Goal: Communication & Community: Connect with others

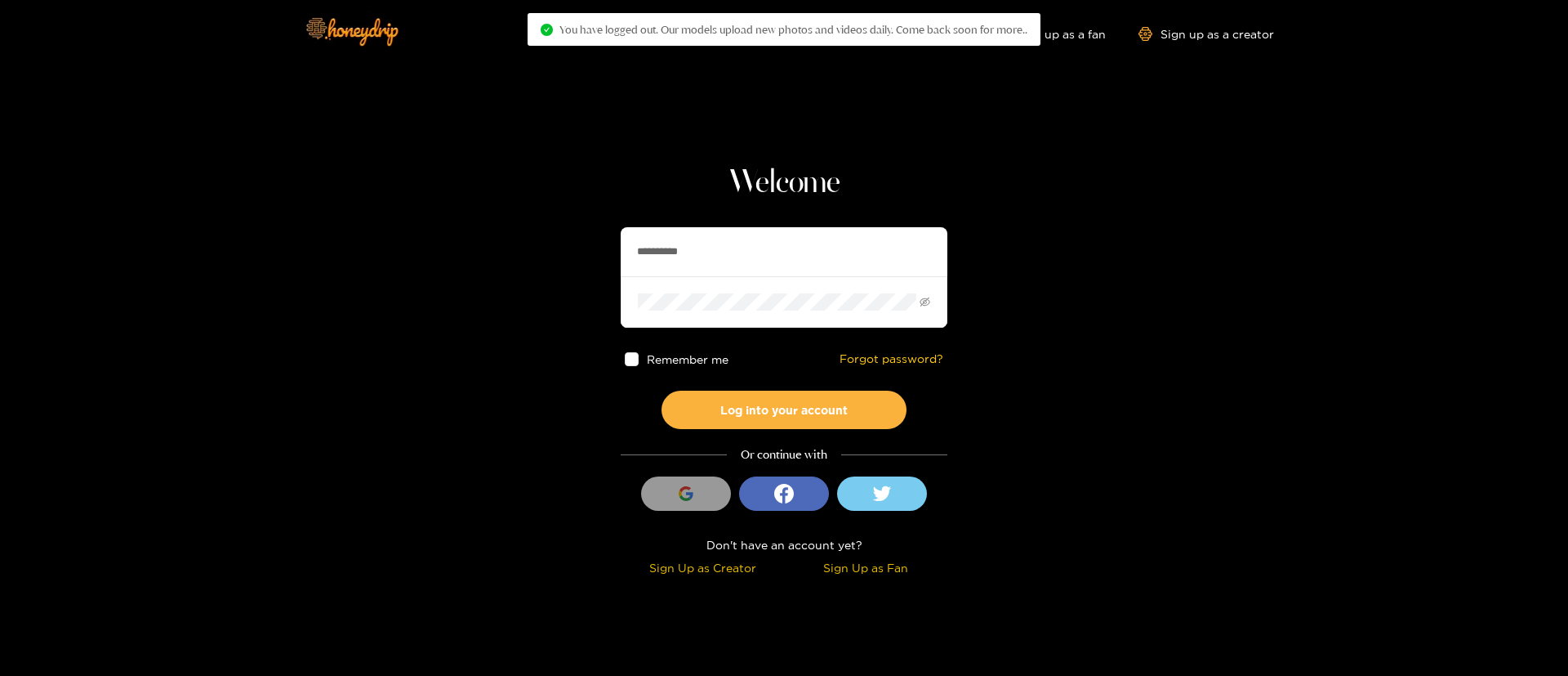
click at [705, 254] on input "**********" at bounding box center [784, 251] width 327 height 49
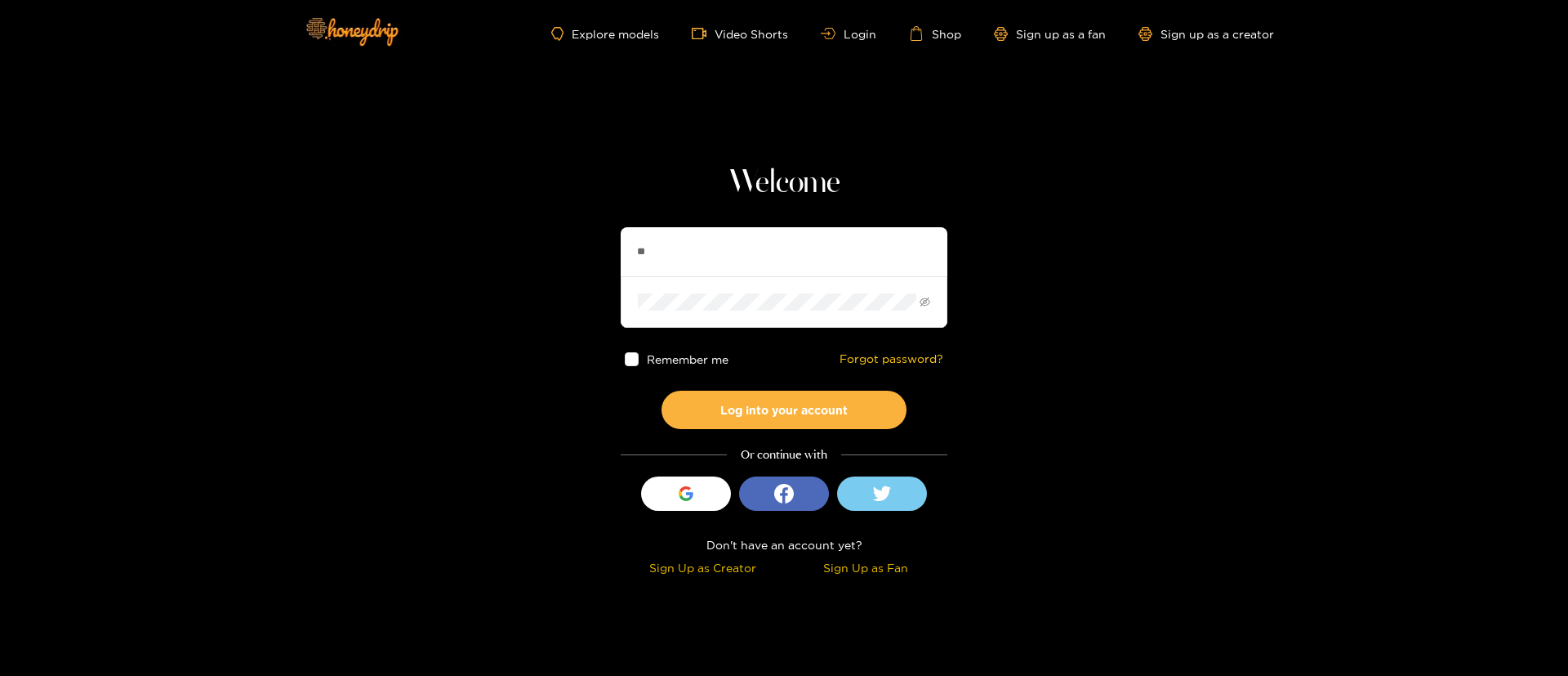
type input "*"
type input "**********"
click at [781, 394] on button "Log into your account" at bounding box center [784, 410] width 245 height 38
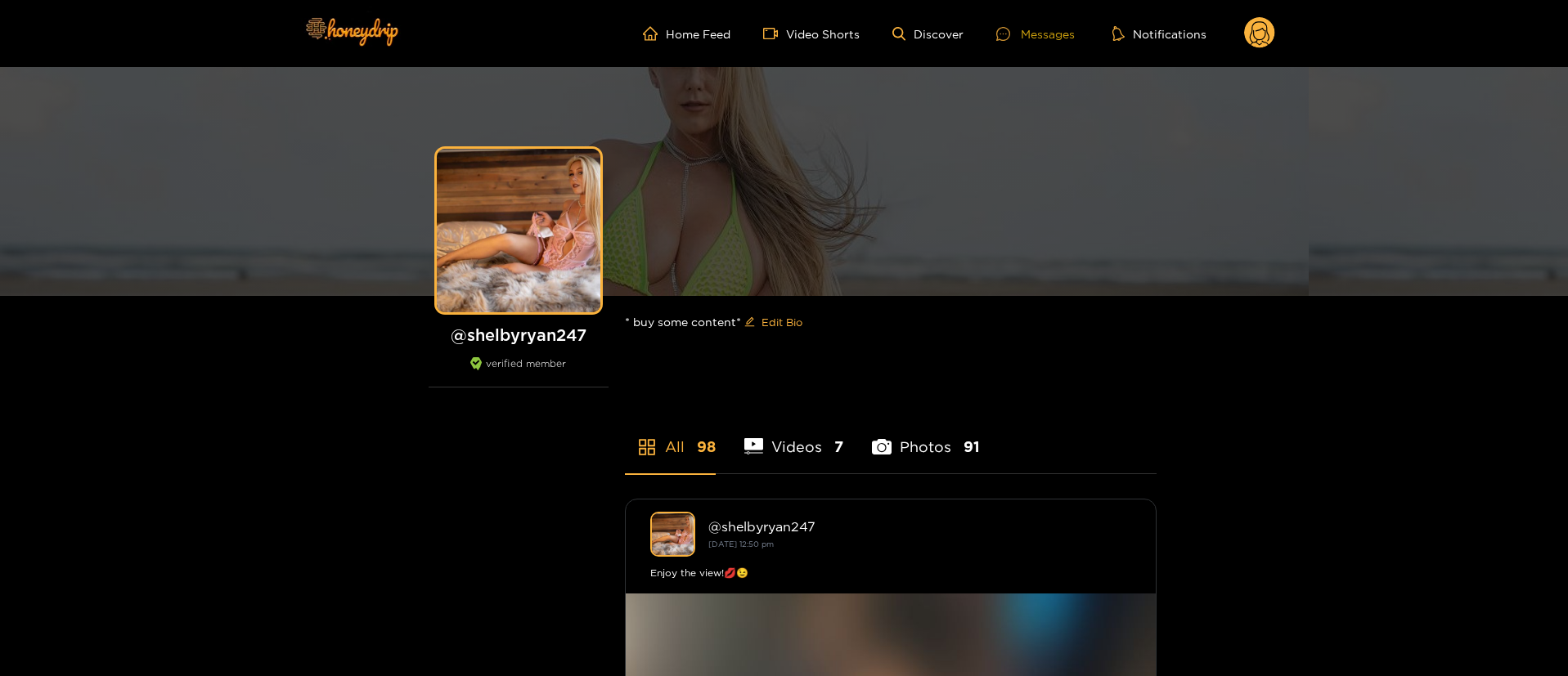
click at [1045, 26] on ul "Home Feed Video Shorts Discover Messages Notifications" at bounding box center [959, 33] width 632 height 32
click at [1045, 26] on div "Messages" at bounding box center [1035, 34] width 79 height 19
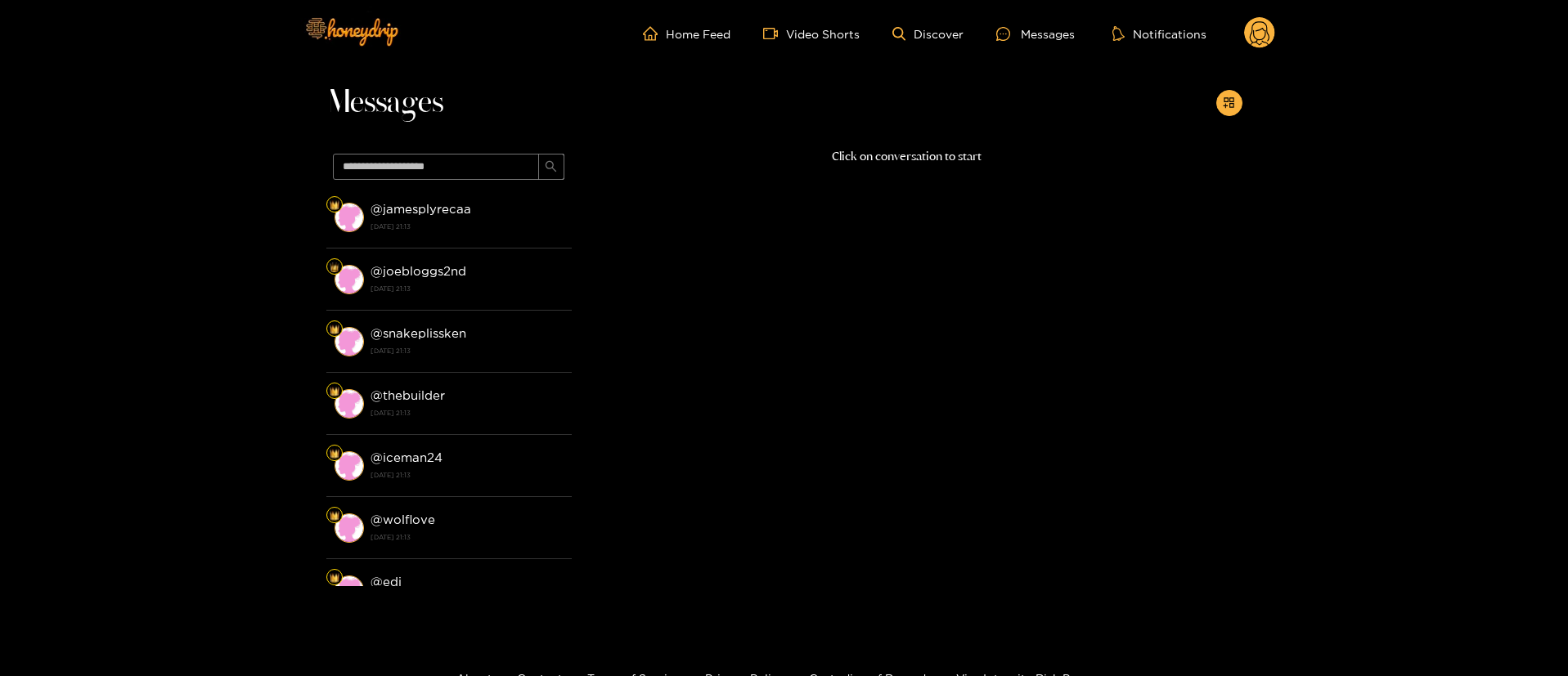
click at [1276, 29] on header "Home Feed Video Shorts Discover Messages Notifications 0 videos discover messag…" at bounding box center [784, 33] width 1568 height 67
click at [1275, 42] on header "Home Feed Video Shorts Discover Messages Notifications 0 videos discover messag…" at bounding box center [784, 33] width 1568 height 67
click at [1262, 10] on div "Home Feed Video Shorts Discover Messages Notifications 0 videos discover messag…" at bounding box center [784, 33] width 981 height 67
click at [1261, 30] on circle at bounding box center [1259, 32] width 31 height 31
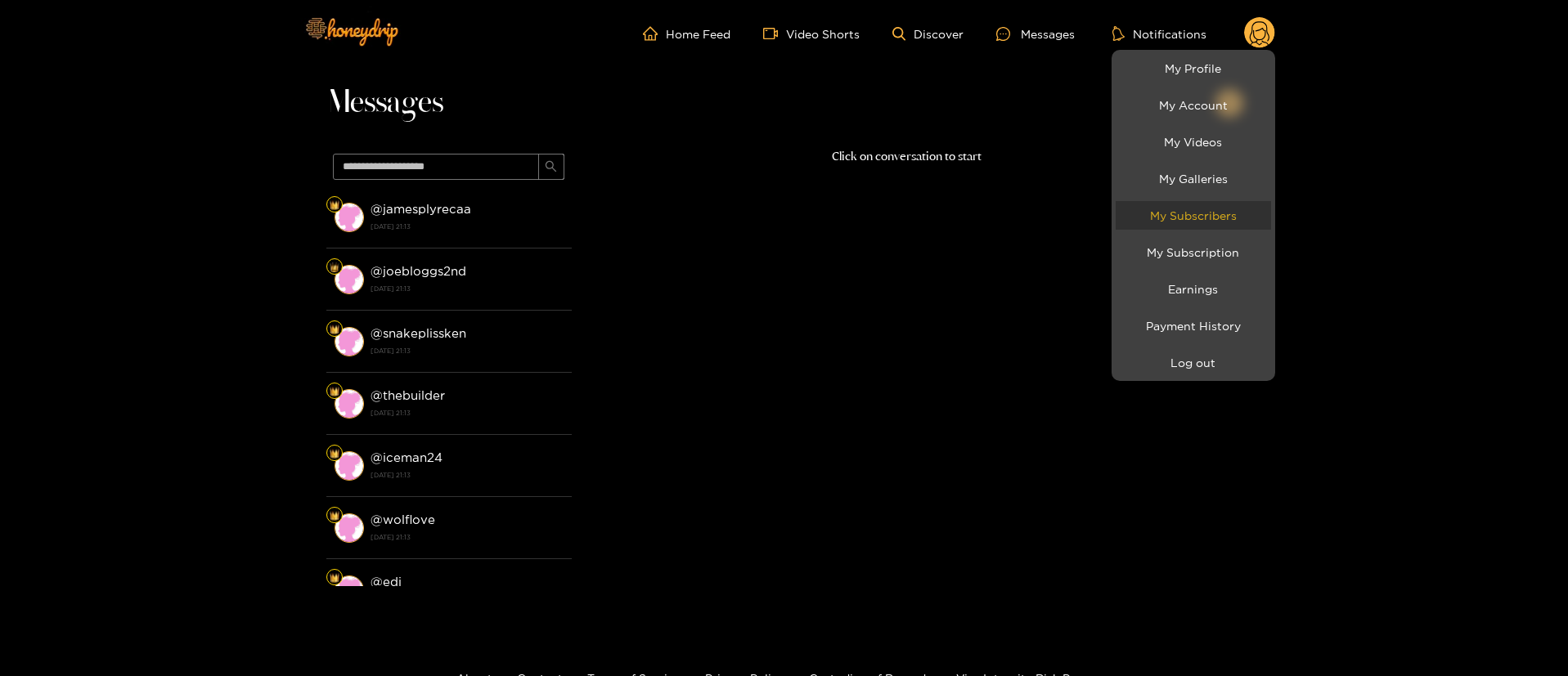
click at [1223, 222] on link "My Subscribers" at bounding box center [1193, 216] width 155 height 29
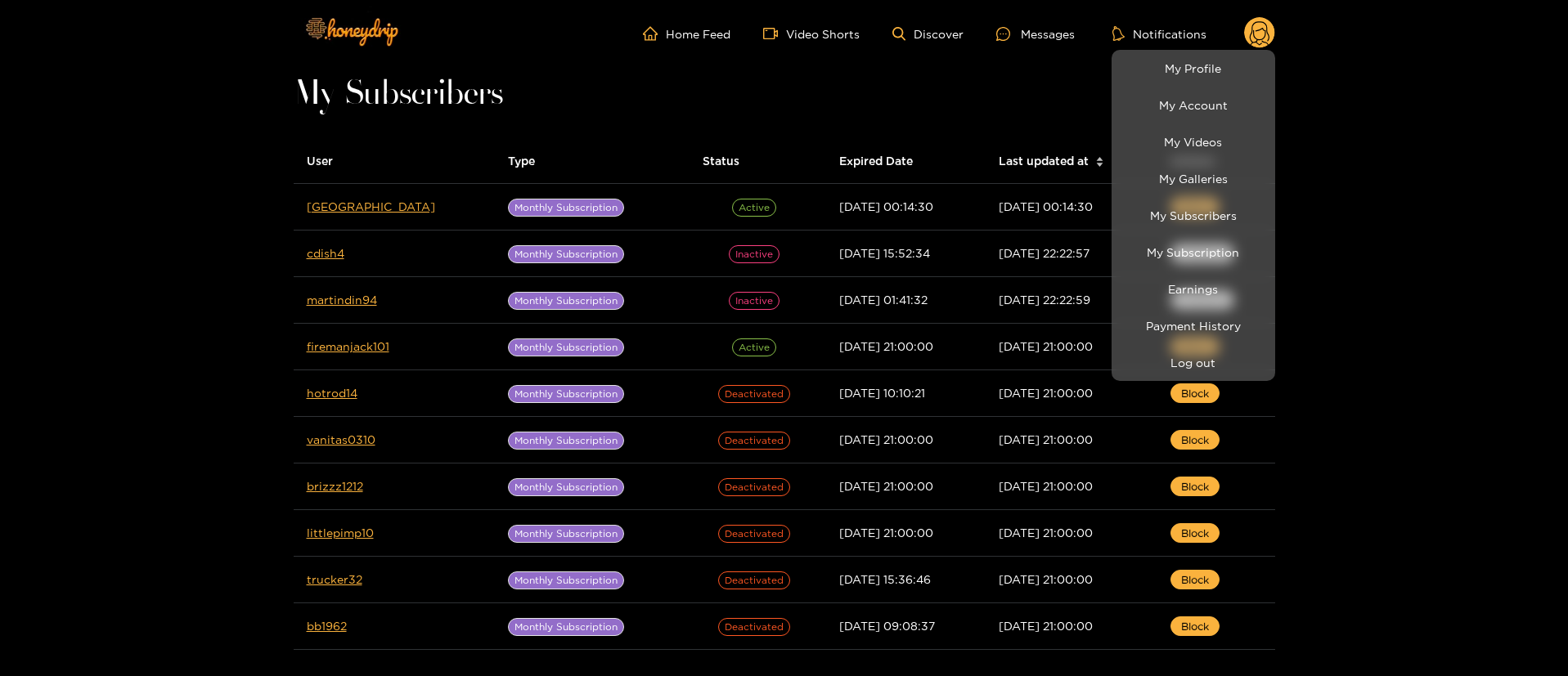
click at [904, 73] on div at bounding box center [784, 338] width 1568 height 676
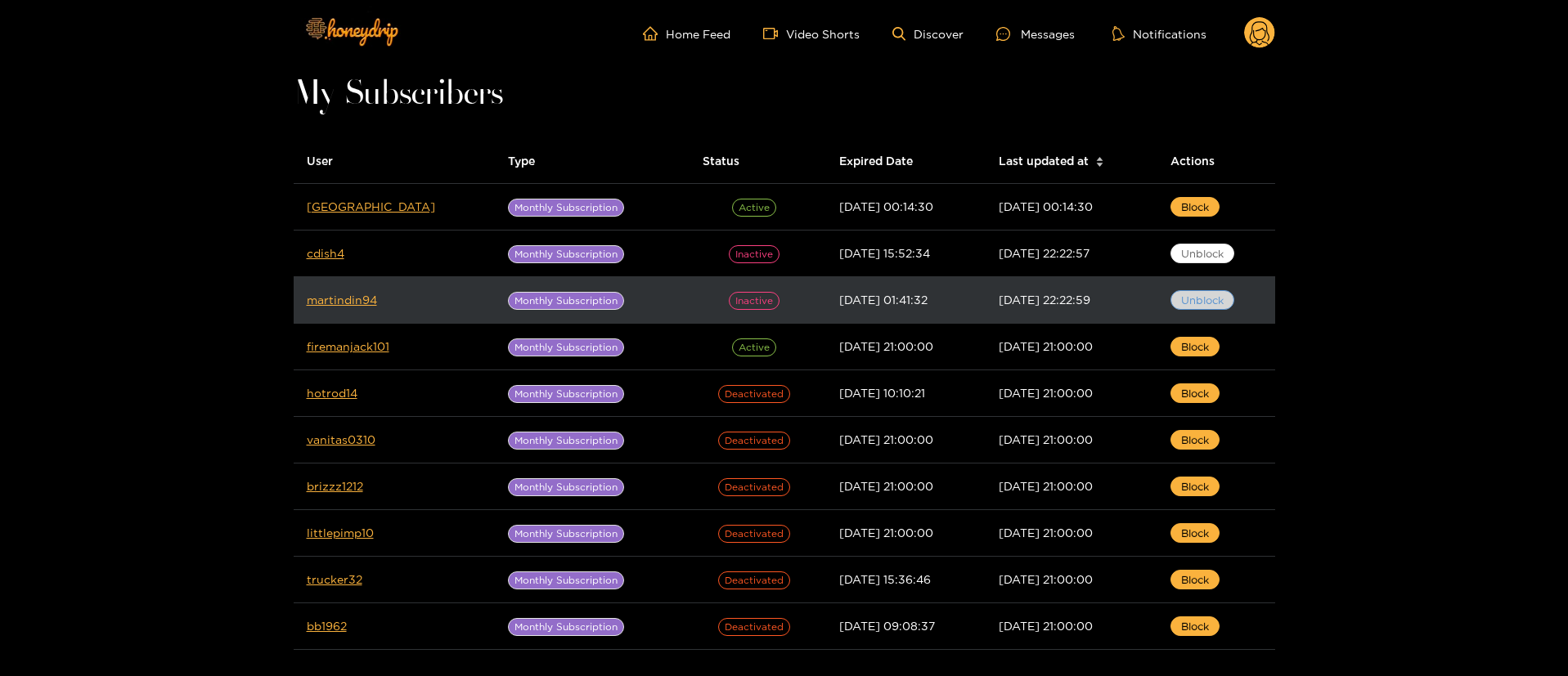
click at [1179, 290] on button "Unblock" at bounding box center [1202, 300] width 64 height 20
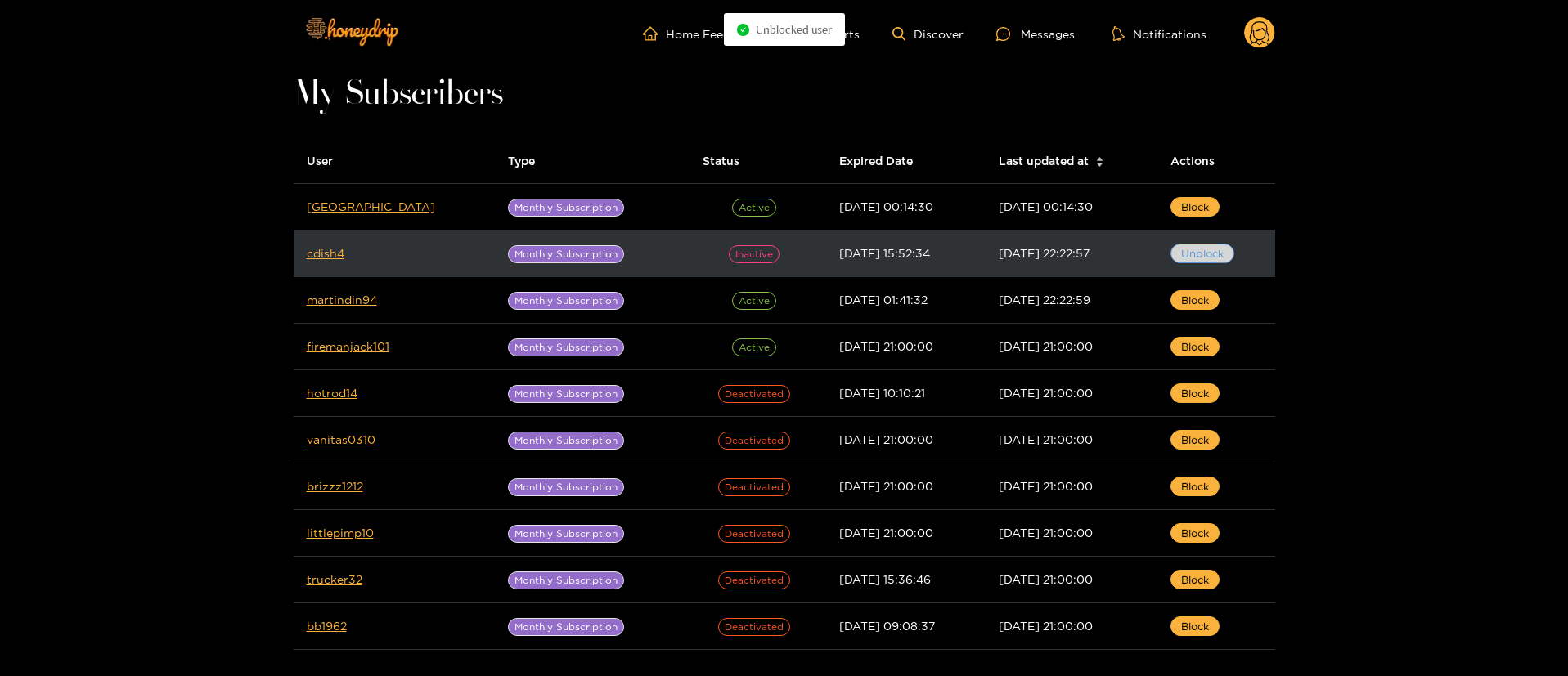
click at [1208, 253] on span "Unblock" at bounding box center [1202, 253] width 43 height 16
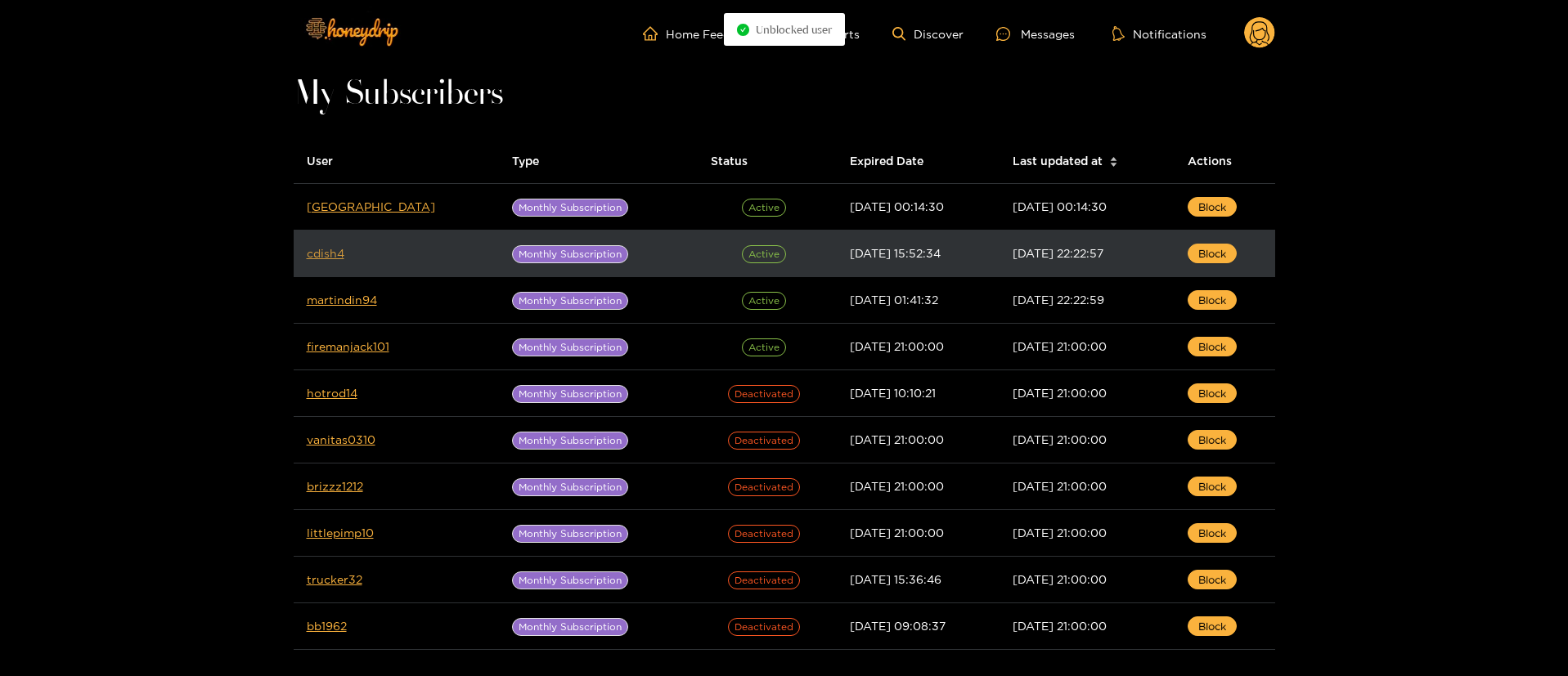
click at [325, 253] on link "cdish4" at bounding box center [325, 253] width 38 height 12
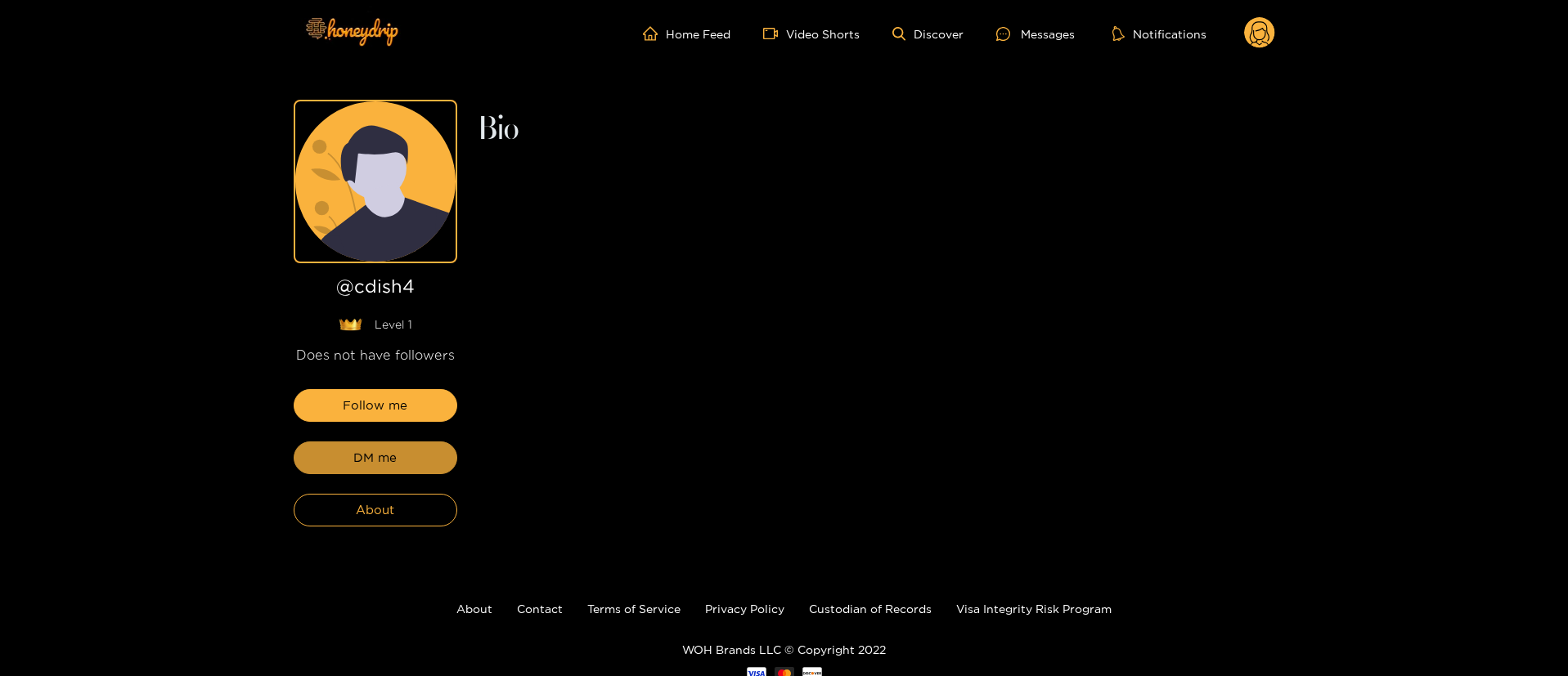
click at [354, 469] on button "DM me" at bounding box center [376, 457] width 164 height 32
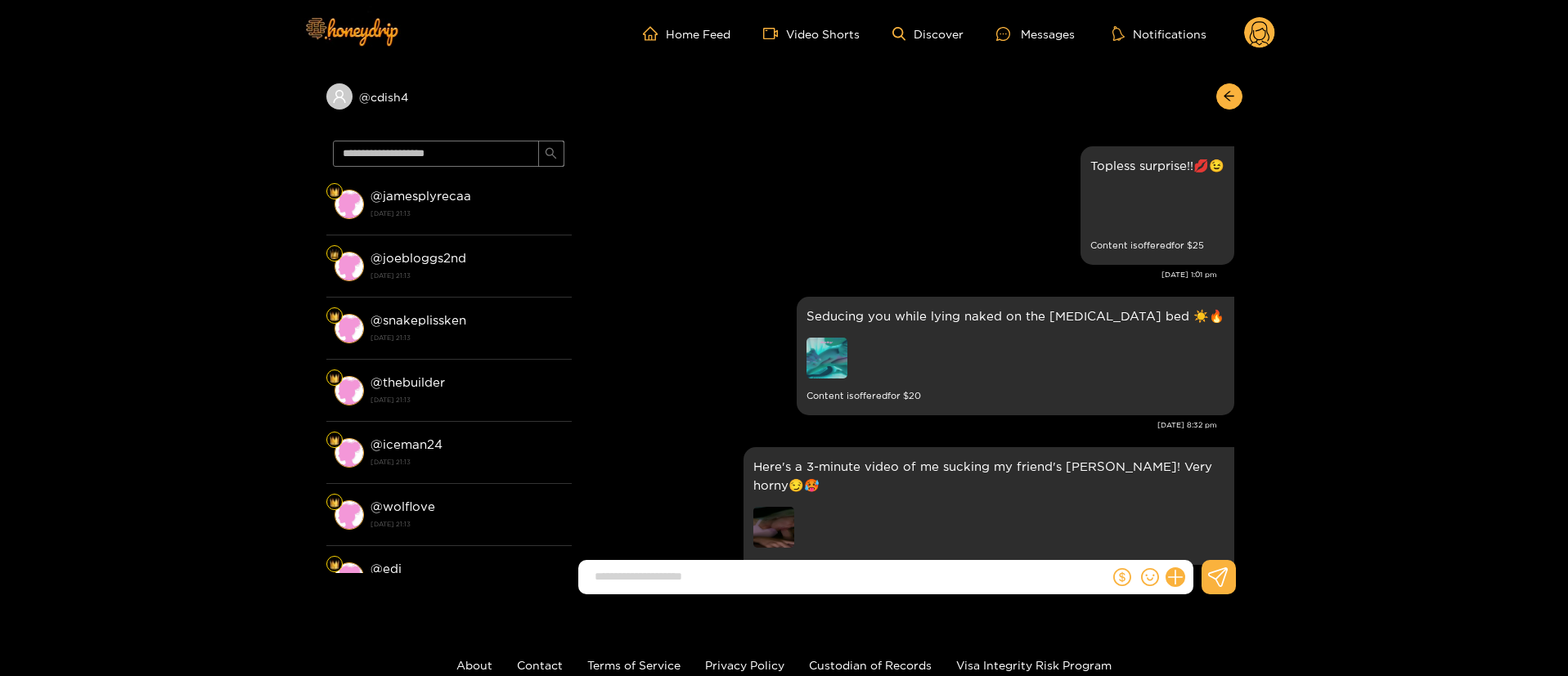
scroll to position [3452, 0]
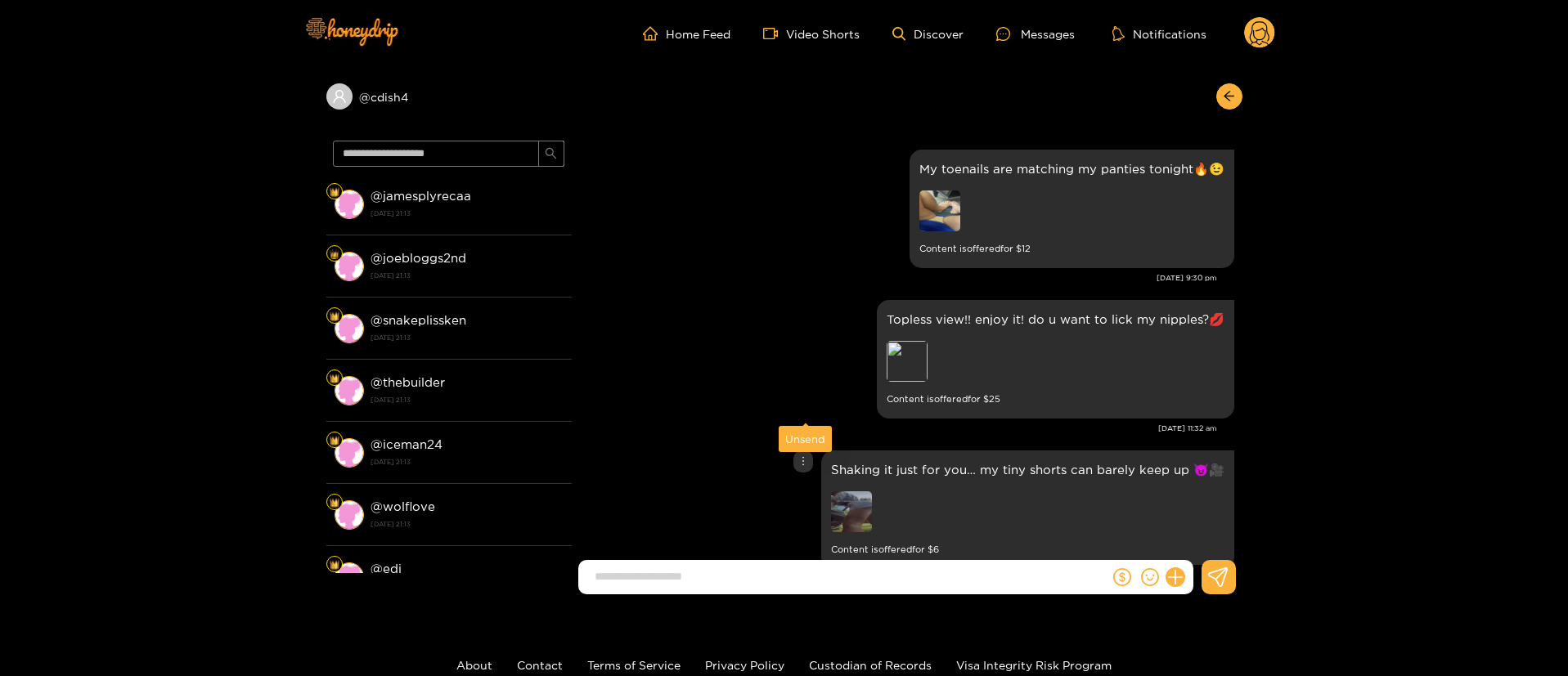
click at [804, 451] on div at bounding box center [803, 462] width 20 height 22
click at [804, 436] on div "Unsend" at bounding box center [804, 439] width 40 height 16
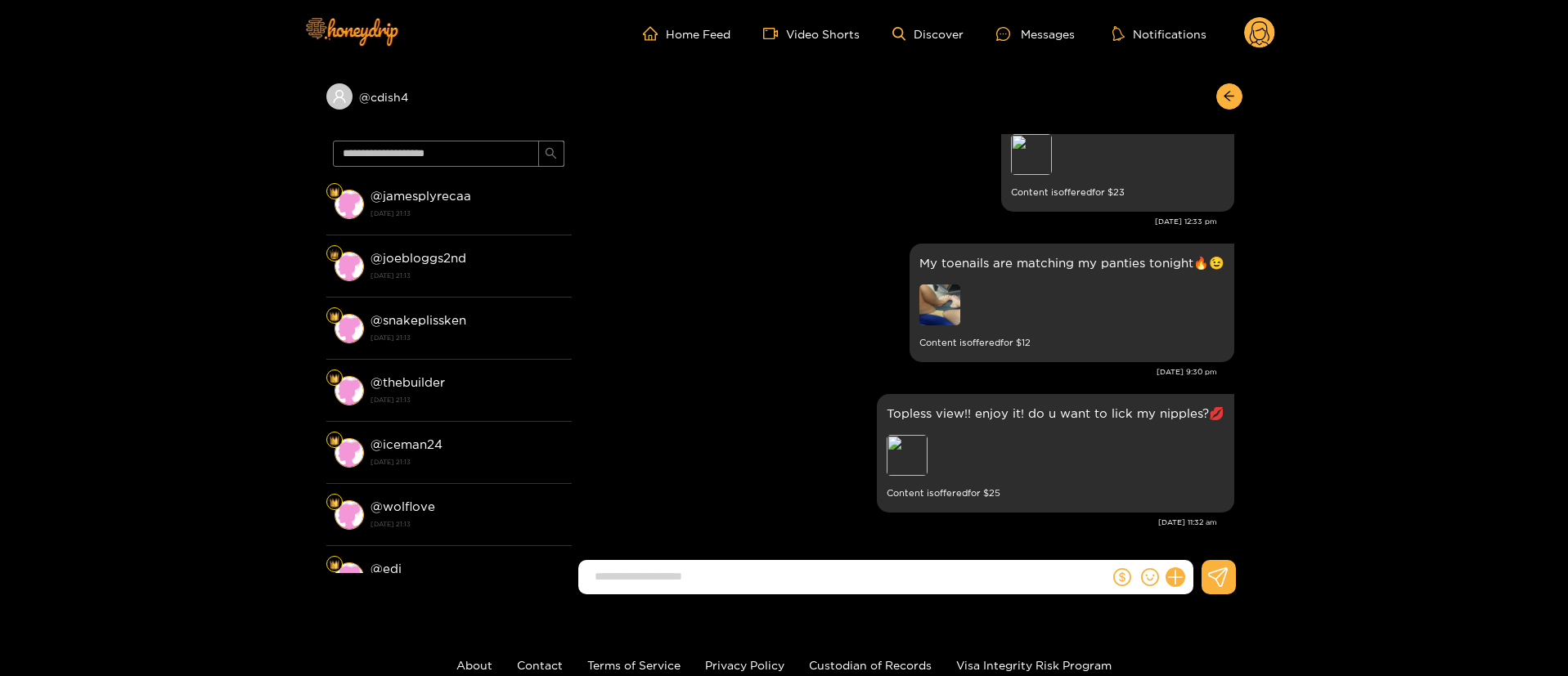
scroll to position [3301, 0]
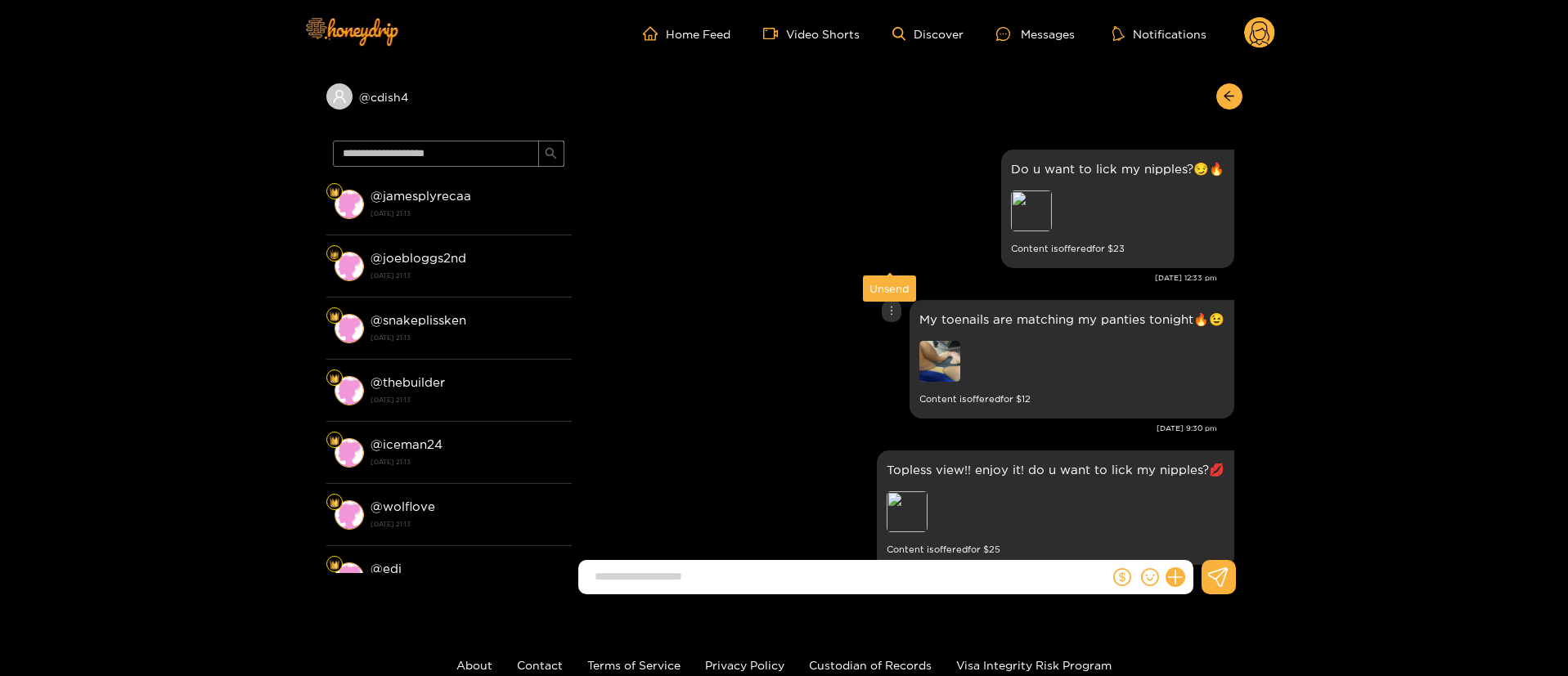
click at [891, 305] on icon "more" at bounding box center [891, 310] width 11 height 11
click at [890, 283] on div "Unsend" at bounding box center [889, 288] width 40 height 16
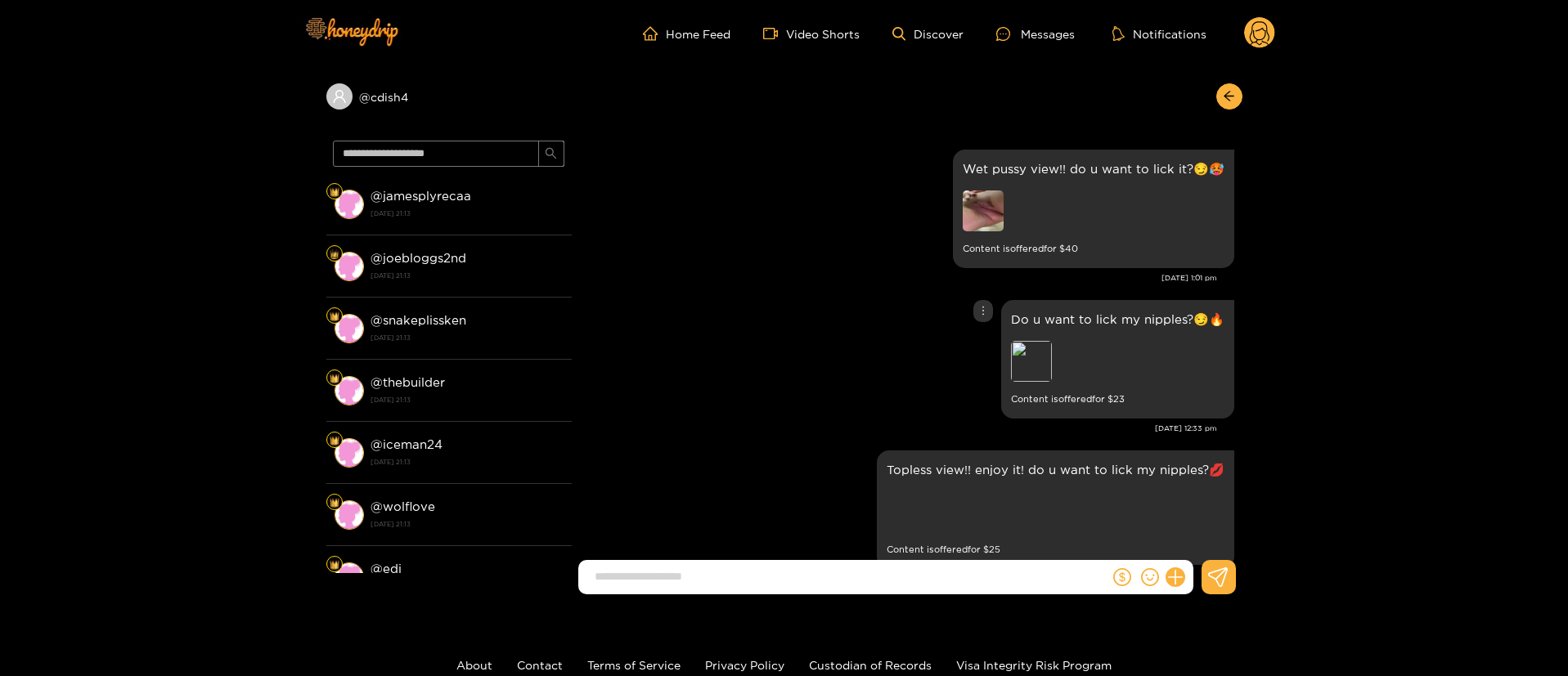
click at [804, 296] on div "Do u want to lick my nipples?😏🔥 Preview Content is offered for $ 23" at bounding box center [907, 359] width 654 height 126
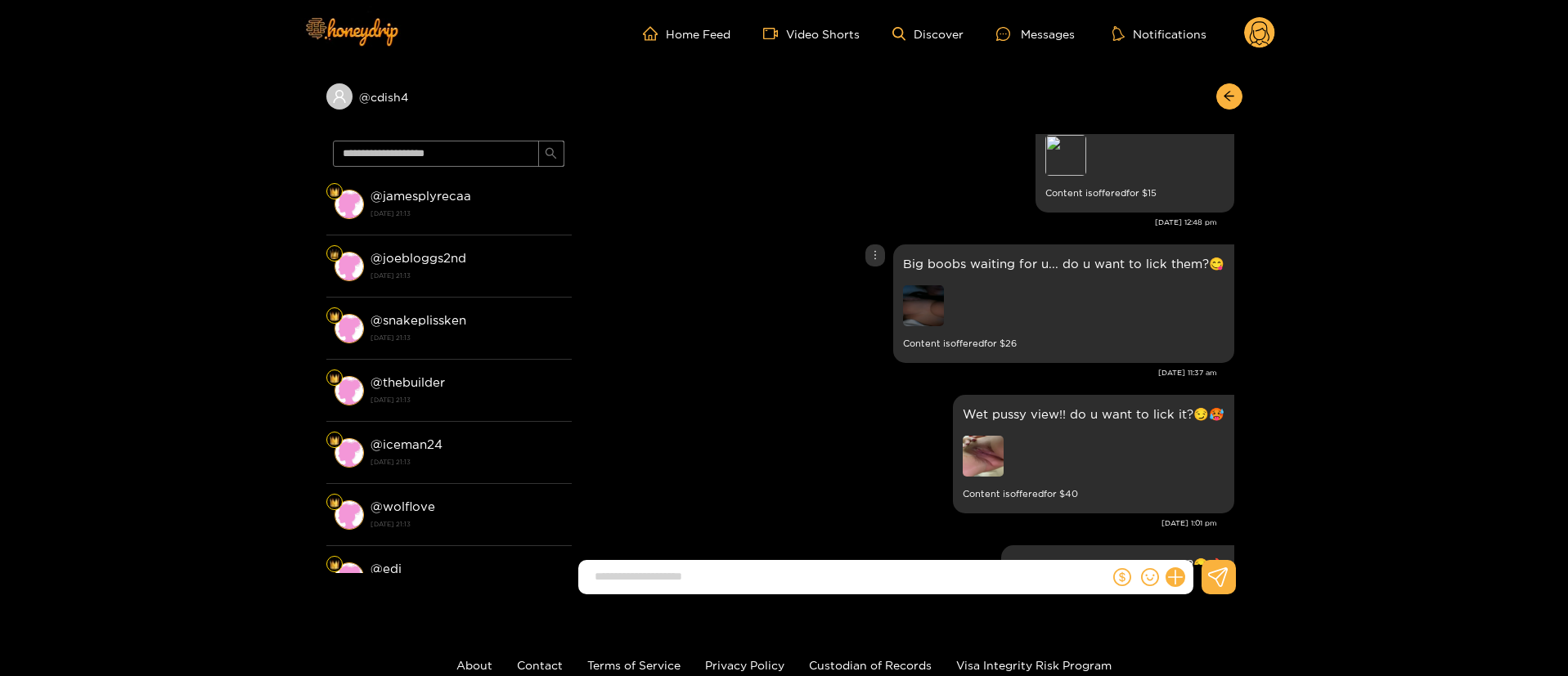
scroll to position [2857, 0]
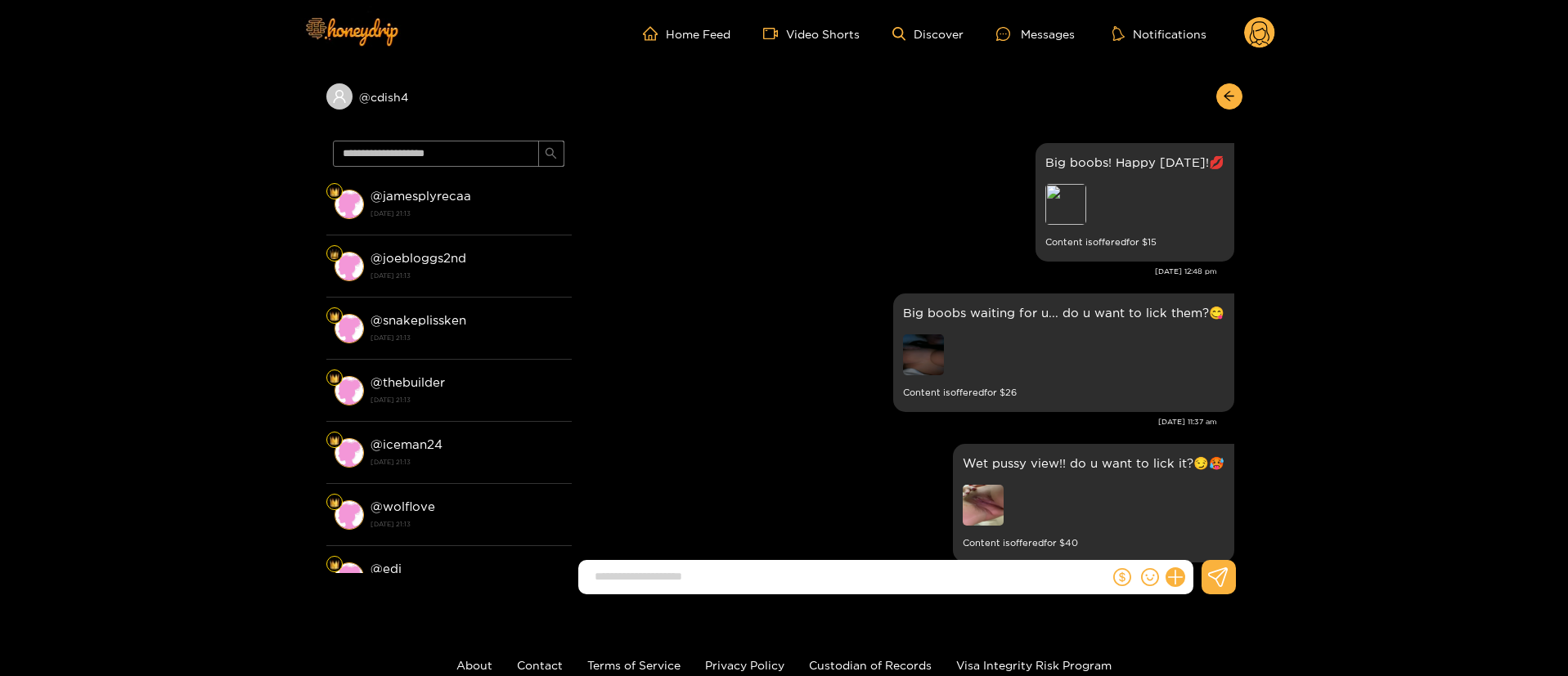
click at [1265, 26] on circle at bounding box center [1259, 32] width 31 height 31
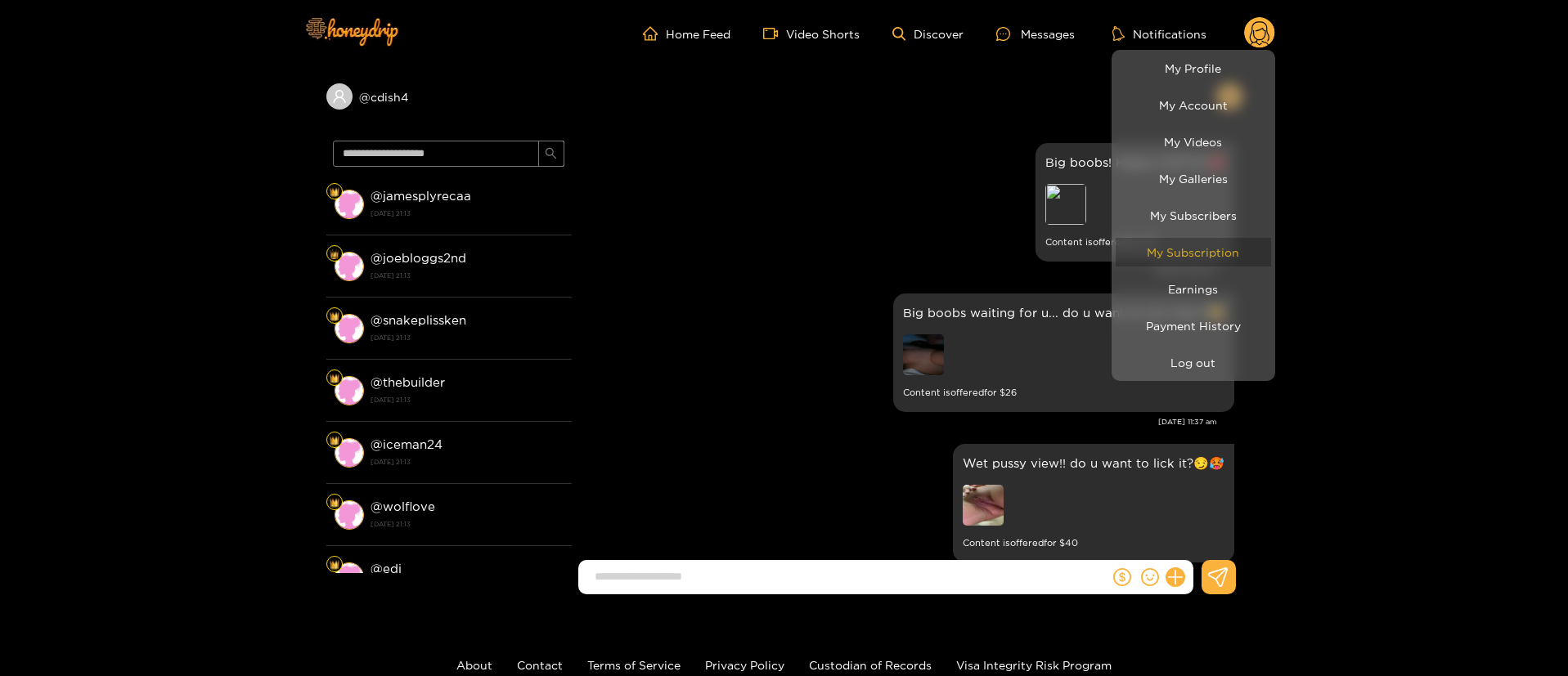
click at [1196, 251] on link "My Subscription" at bounding box center [1193, 253] width 155 height 29
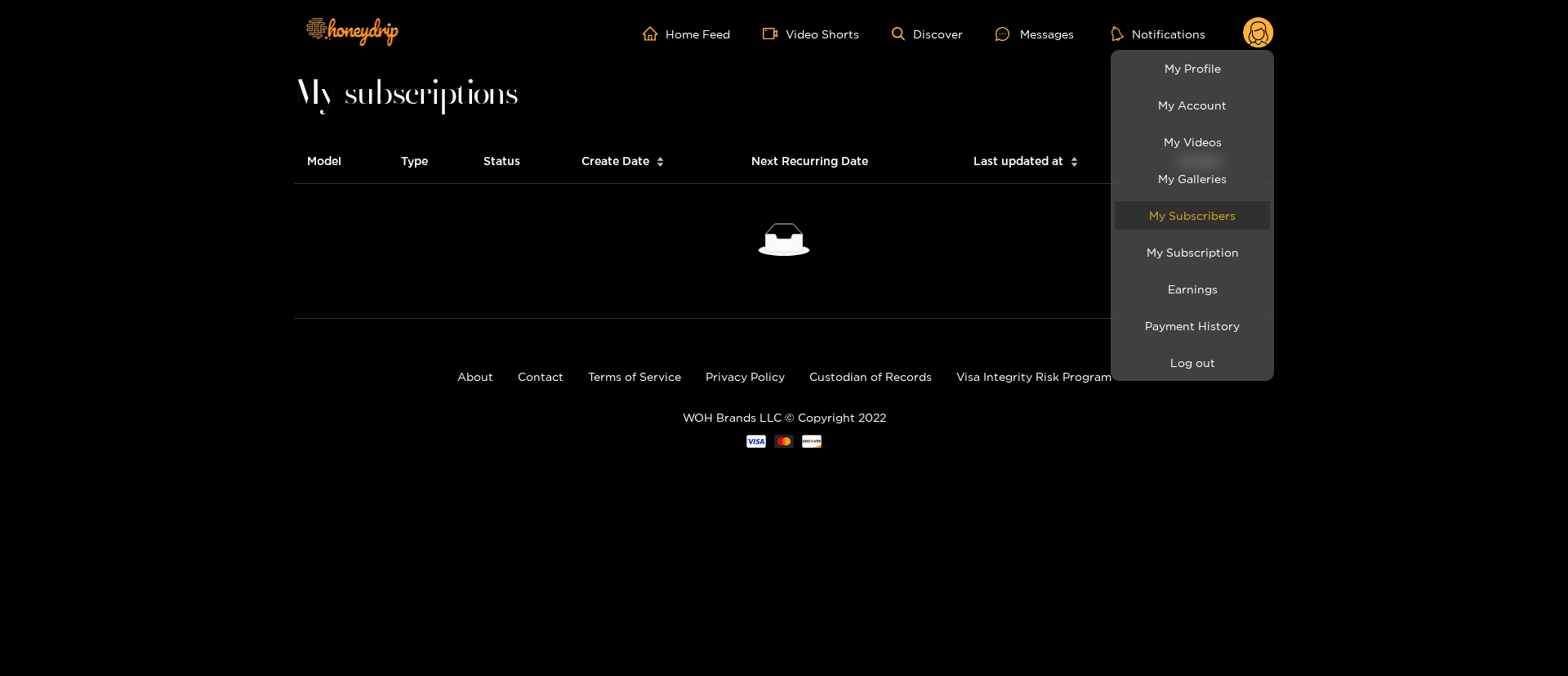
click at [1235, 207] on link "My Subscribers" at bounding box center [1193, 216] width 155 height 29
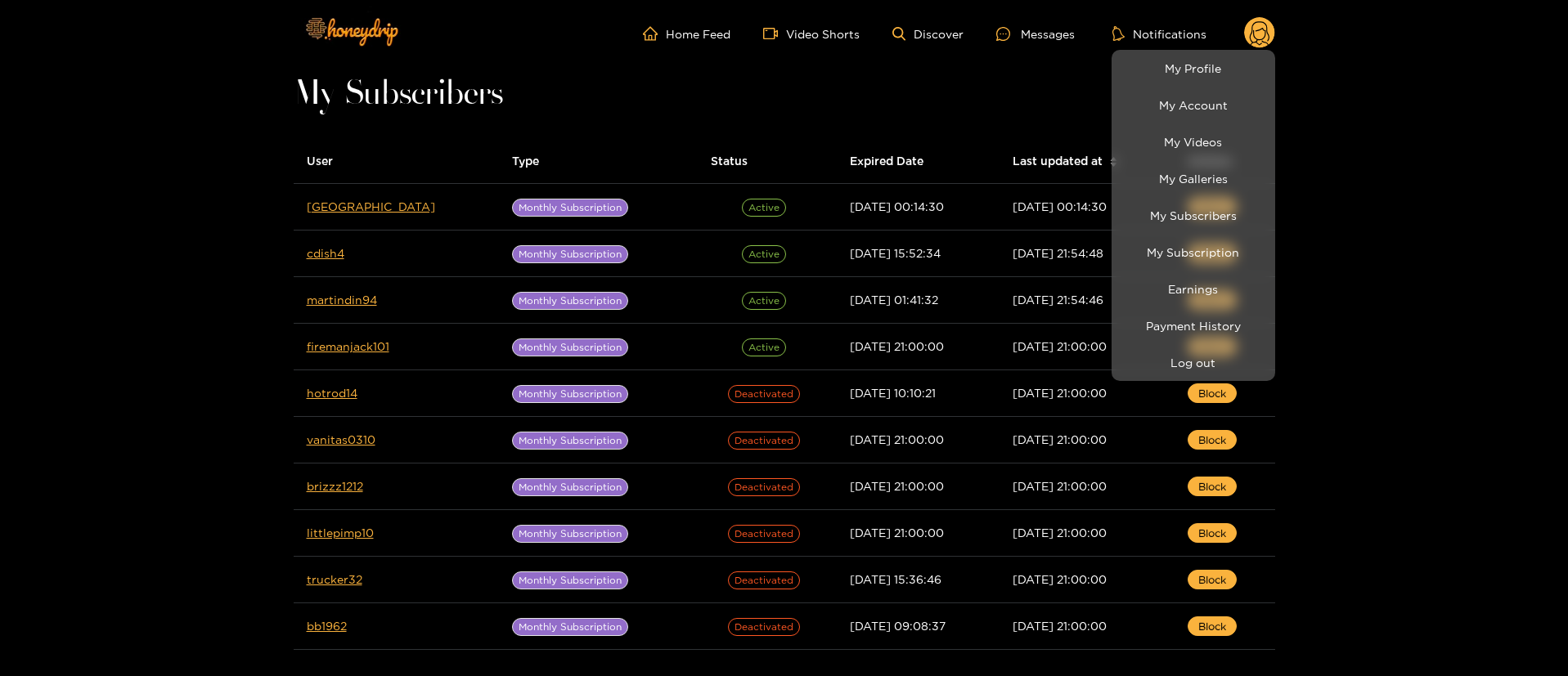
click at [337, 301] on div at bounding box center [784, 338] width 1568 height 676
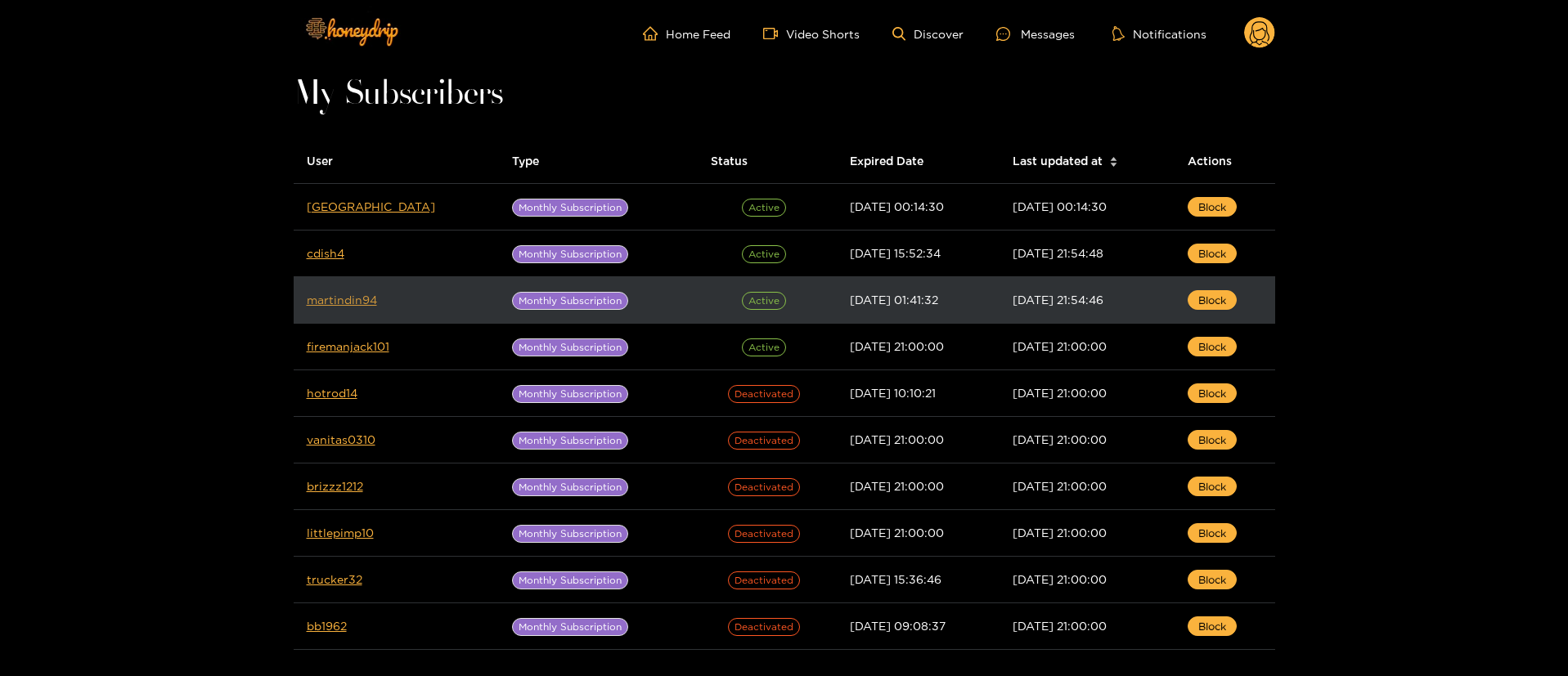
click at [335, 295] on link "martindin94" at bounding box center [342, 300] width 70 height 12
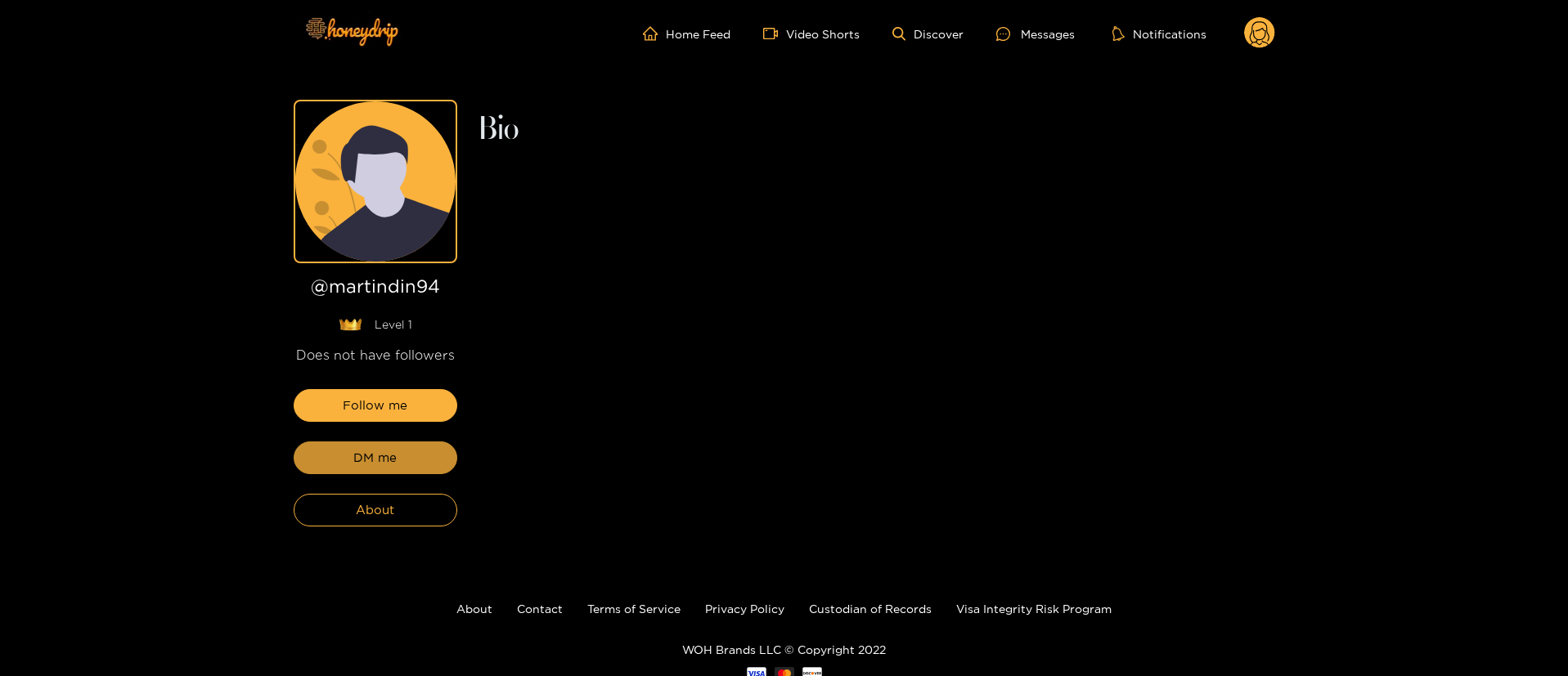
click at [401, 443] on button "DM me" at bounding box center [376, 457] width 164 height 32
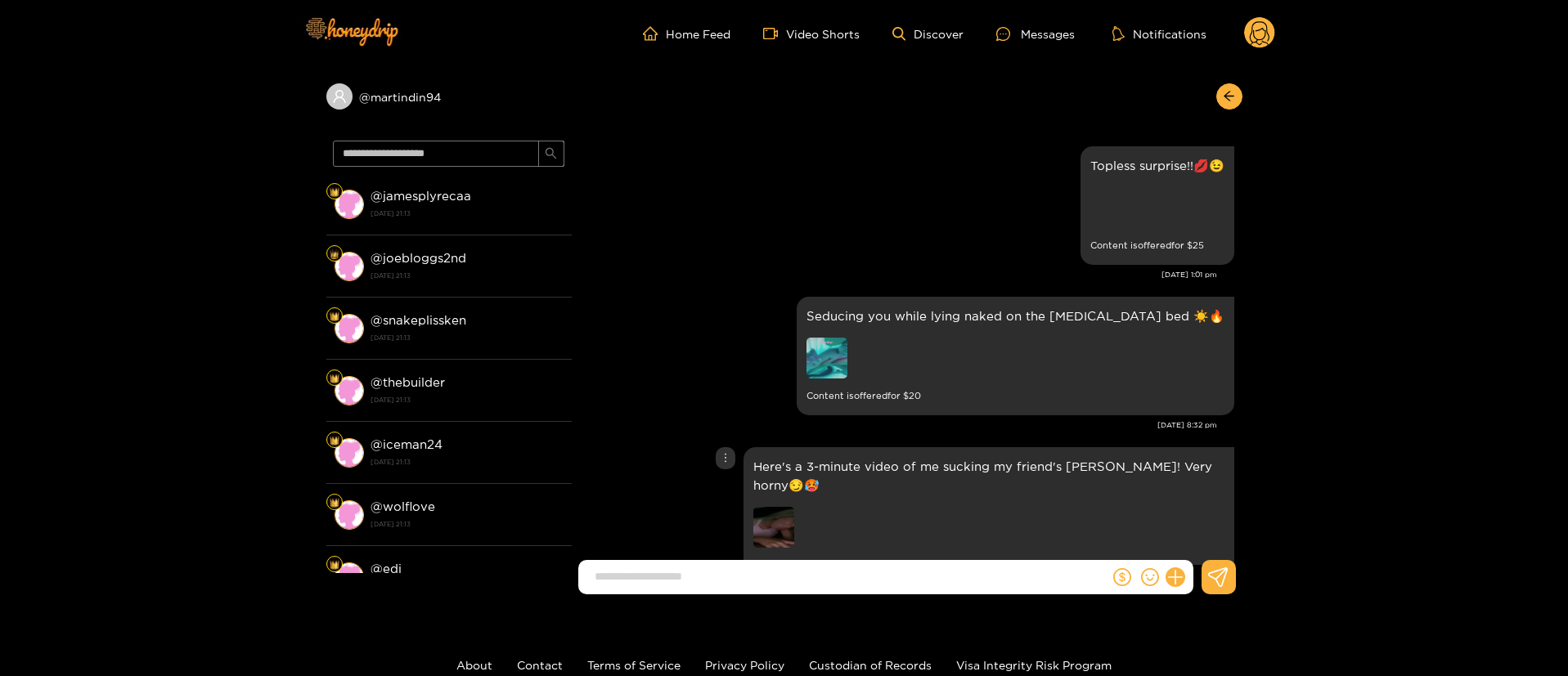
scroll to position [3452, 0]
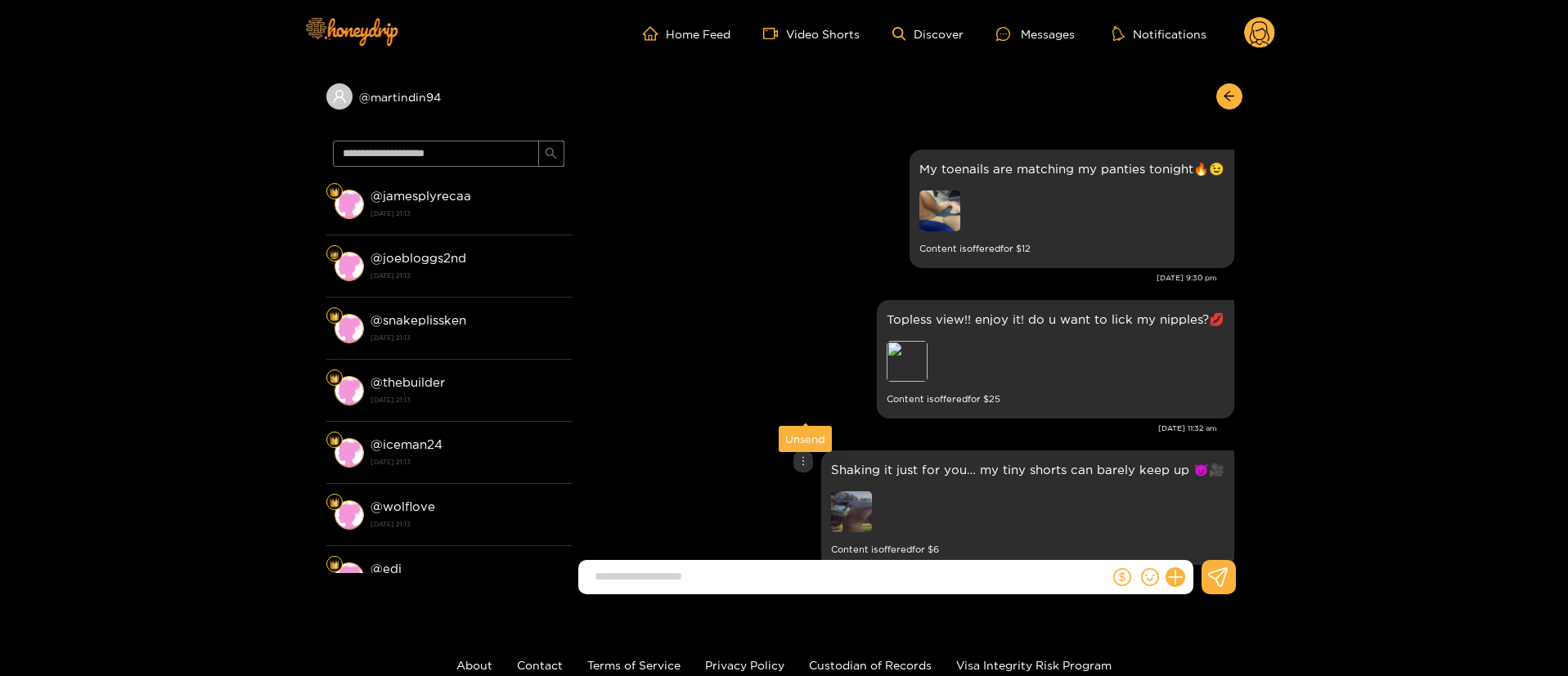
click at [801, 455] on icon "more" at bounding box center [803, 460] width 11 height 11
click at [791, 432] on div "Unsend" at bounding box center [804, 439] width 40 height 16
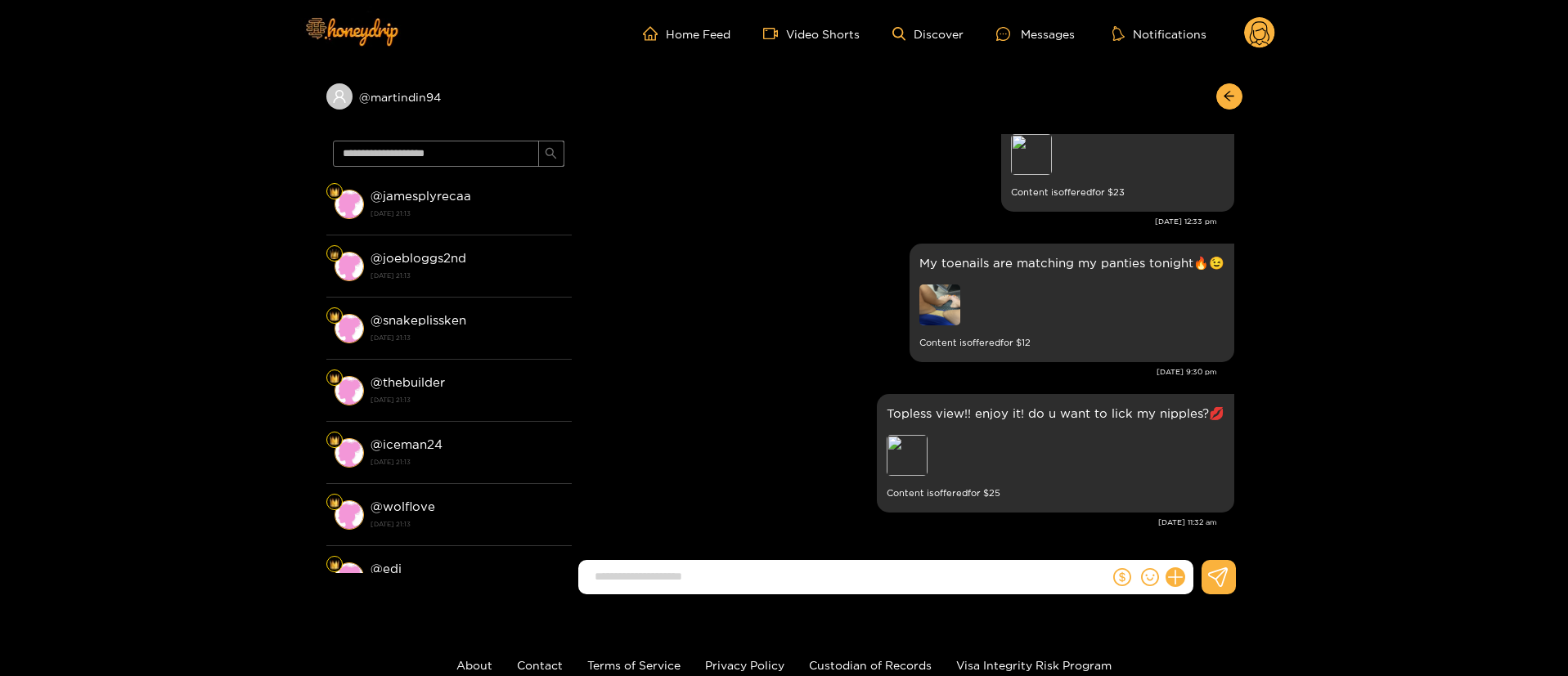
scroll to position [3301, 0]
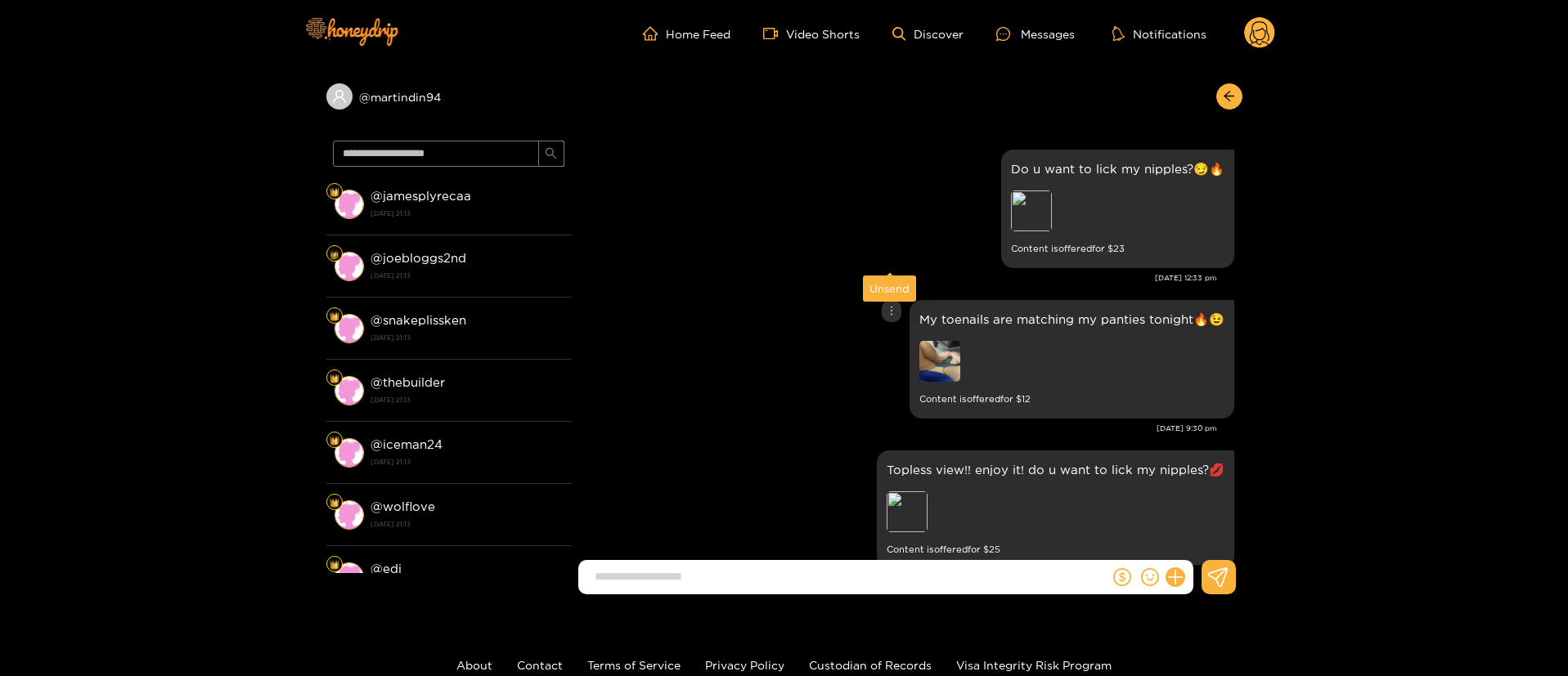
click at [897, 300] on div at bounding box center [891, 311] width 20 height 22
click at [891, 286] on div "Unsend" at bounding box center [889, 288] width 40 height 16
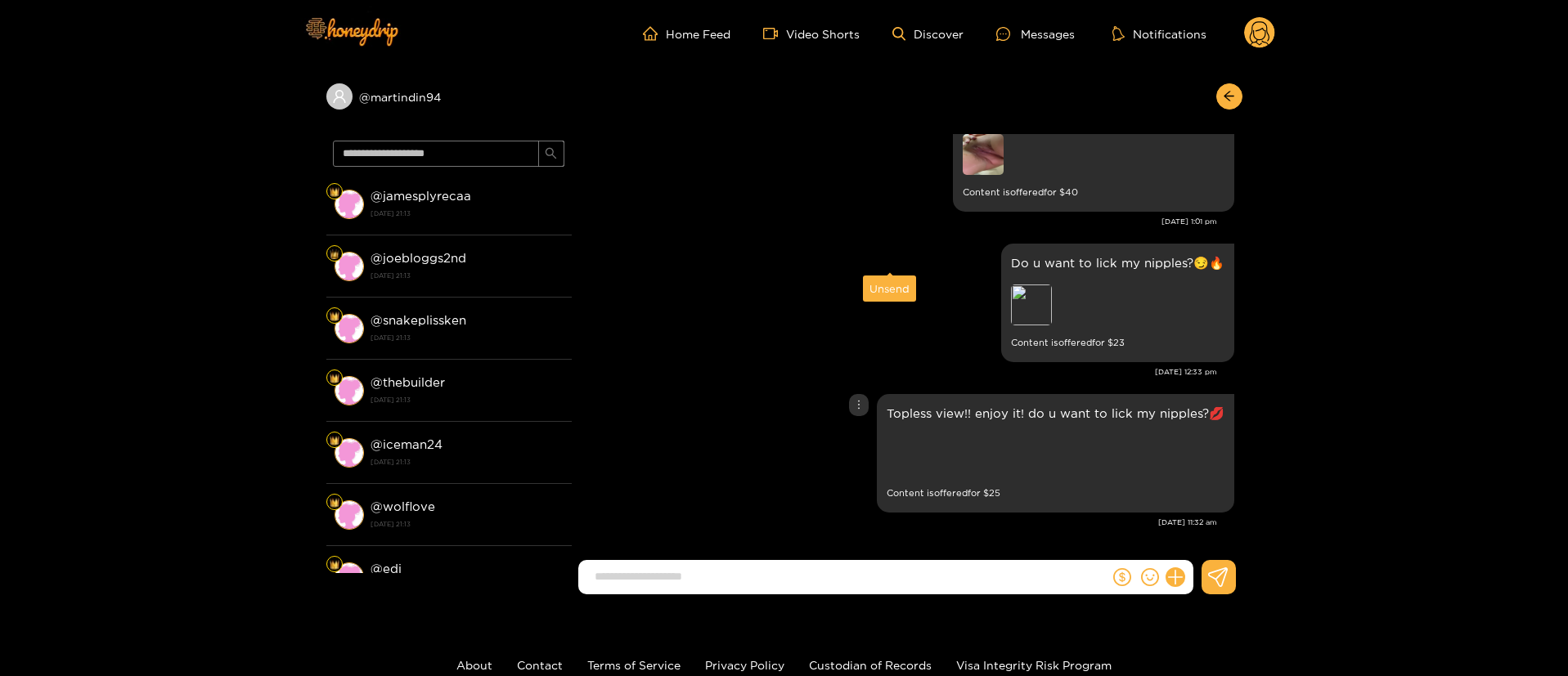
scroll to position [3150, 0]
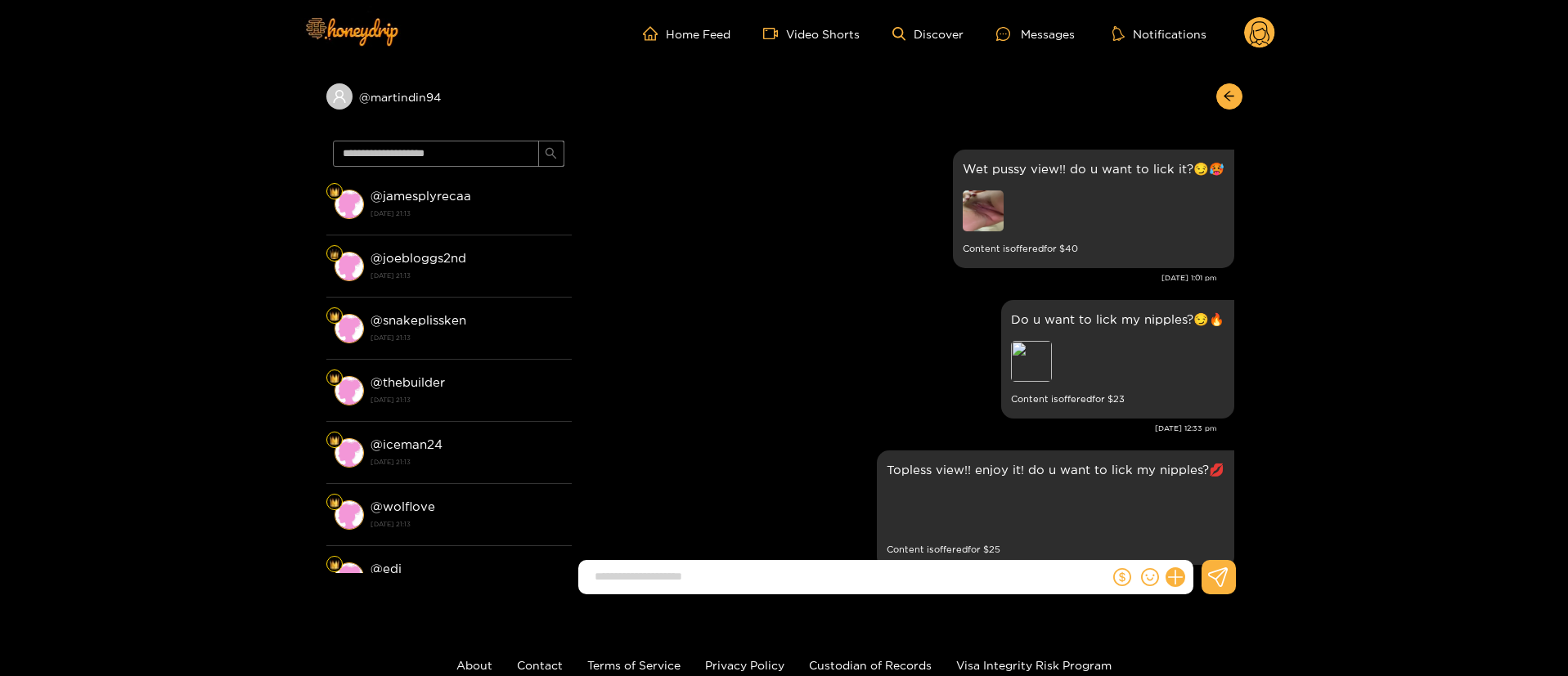
click at [695, 272] on div "[DATE] 1:01 pm" at bounding box center [898, 277] width 637 height 11
click at [1255, 38] on icon at bounding box center [1259, 36] width 20 height 29
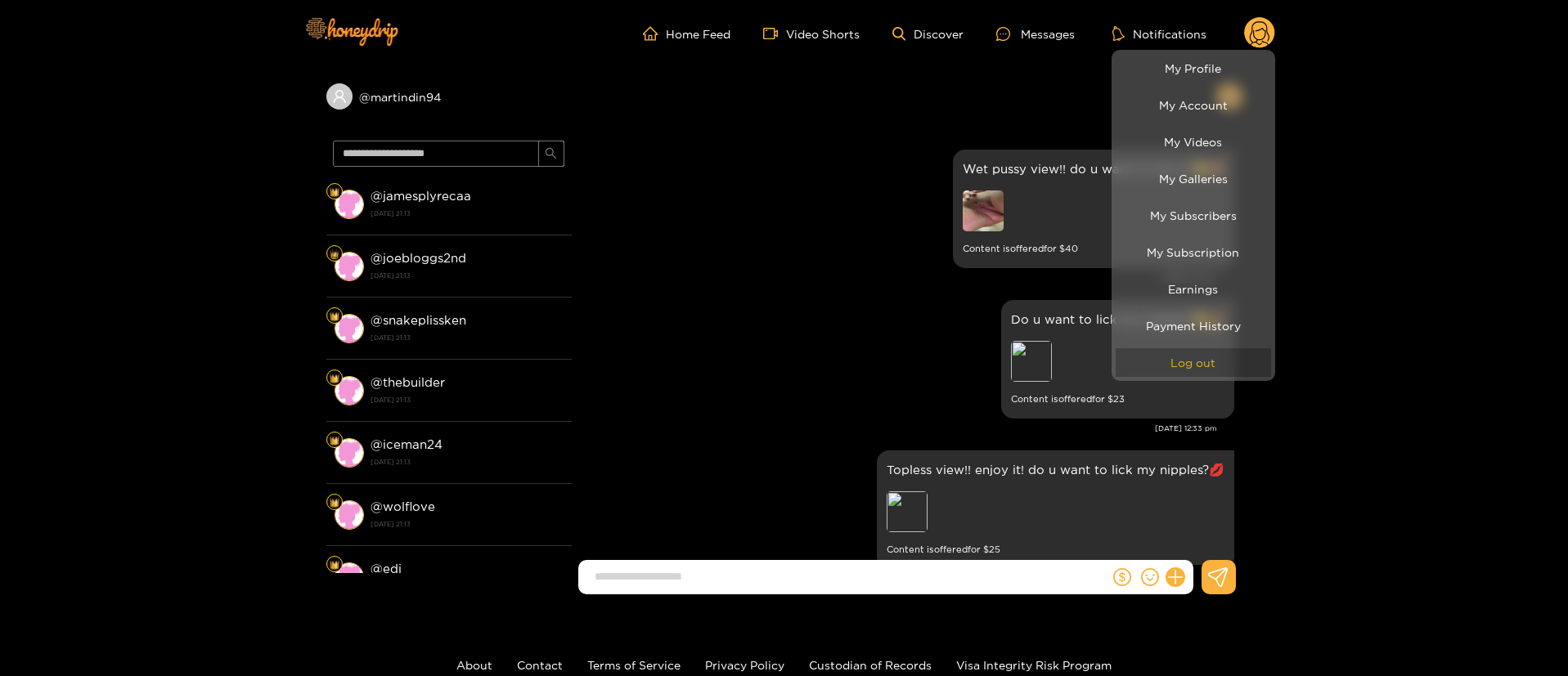
click at [1188, 358] on button "Log out" at bounding box center [1193, 363] width 155 height 29
